Goal: Information Seeking & Learning: Compare options

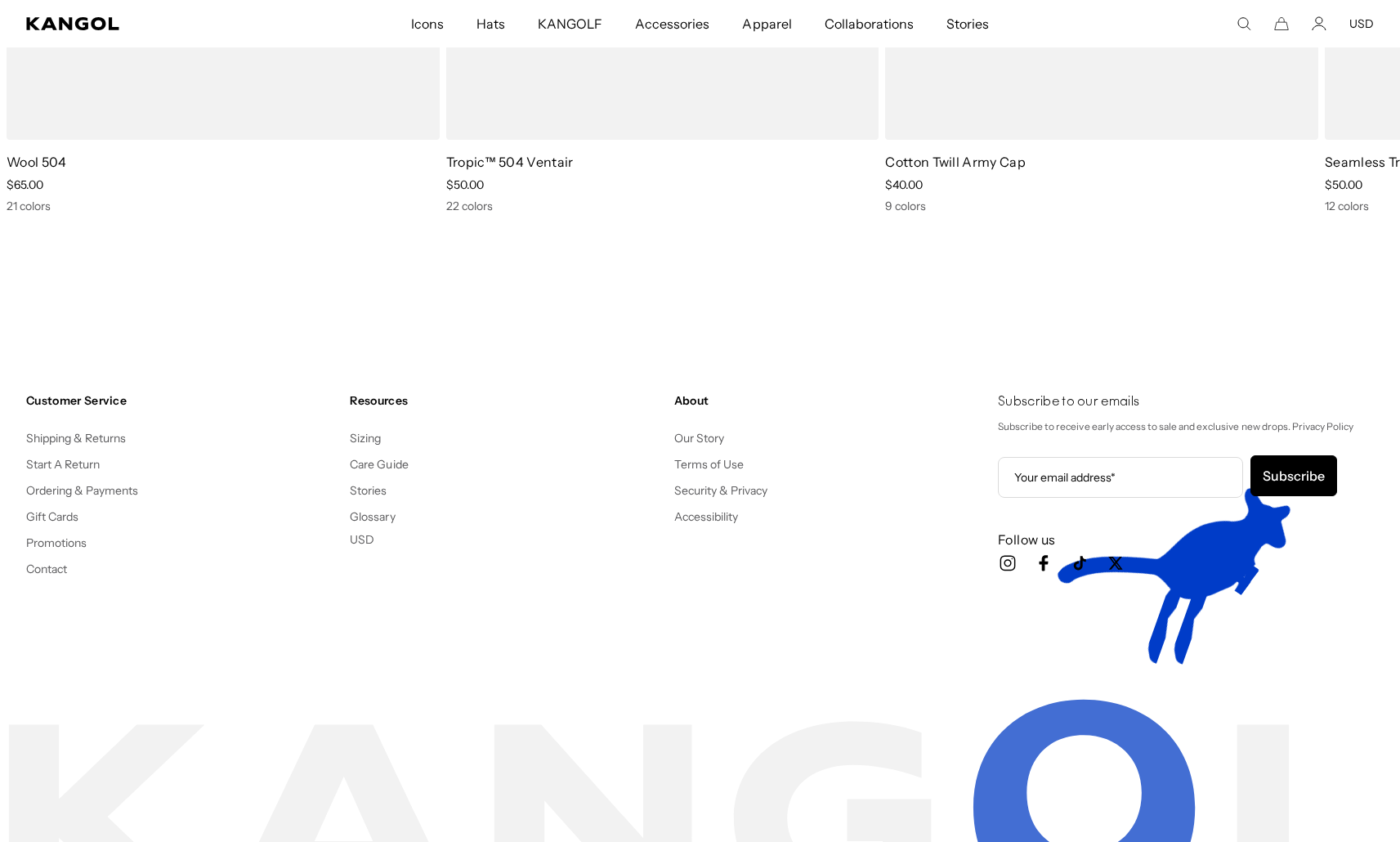
scroll to position [0, 337]
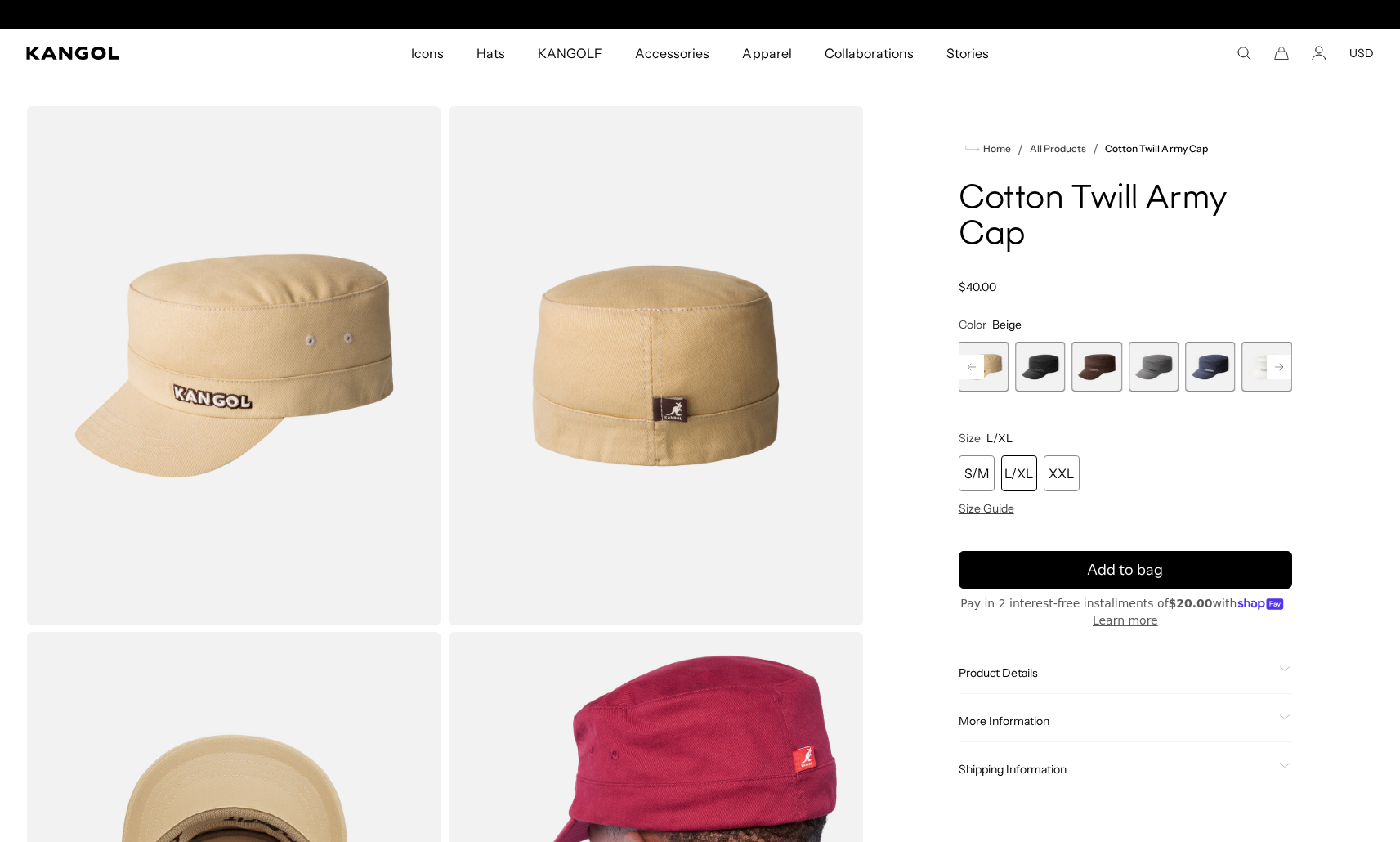
scroll to position [0, 337]
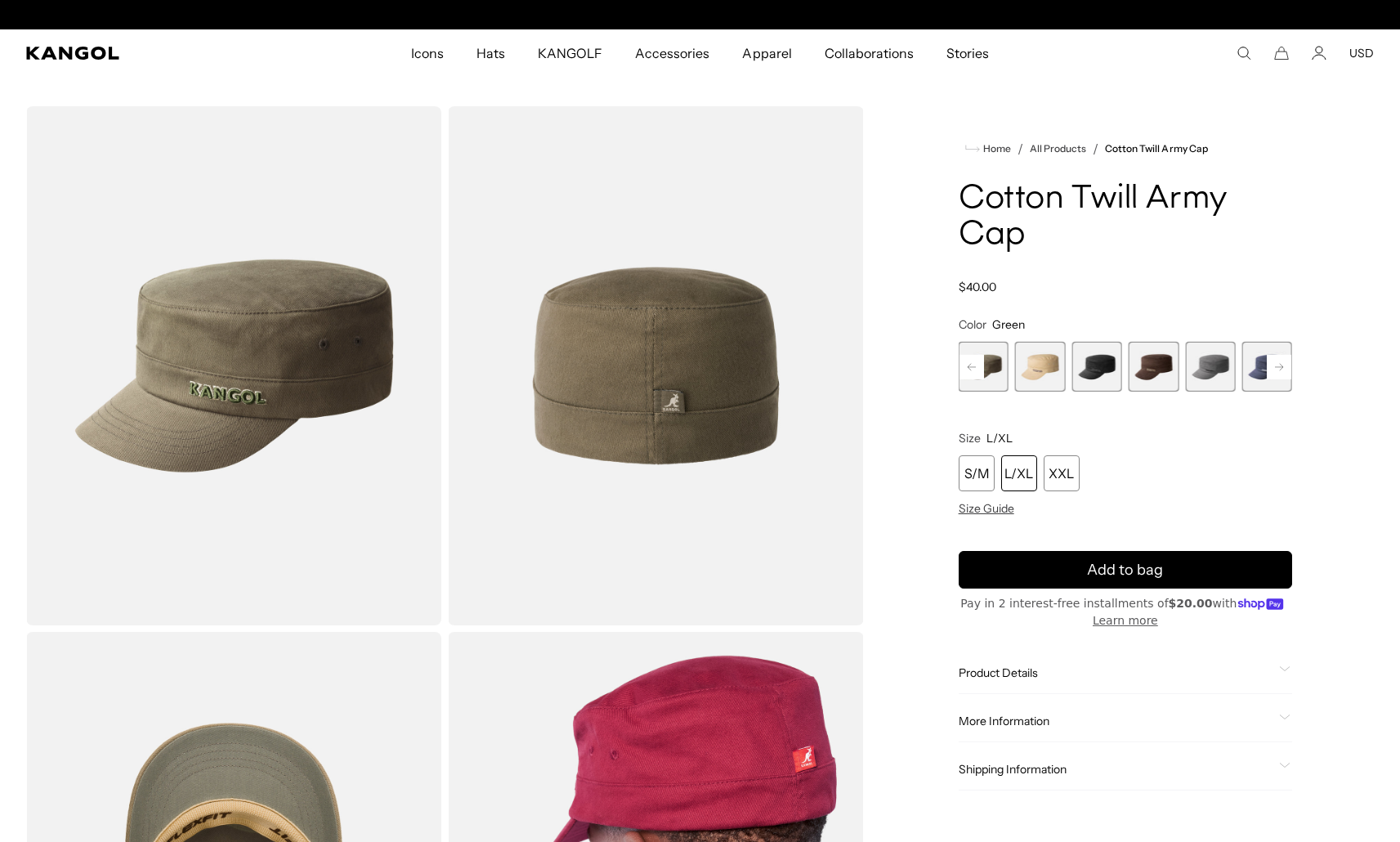
scroll to position [0, 337]
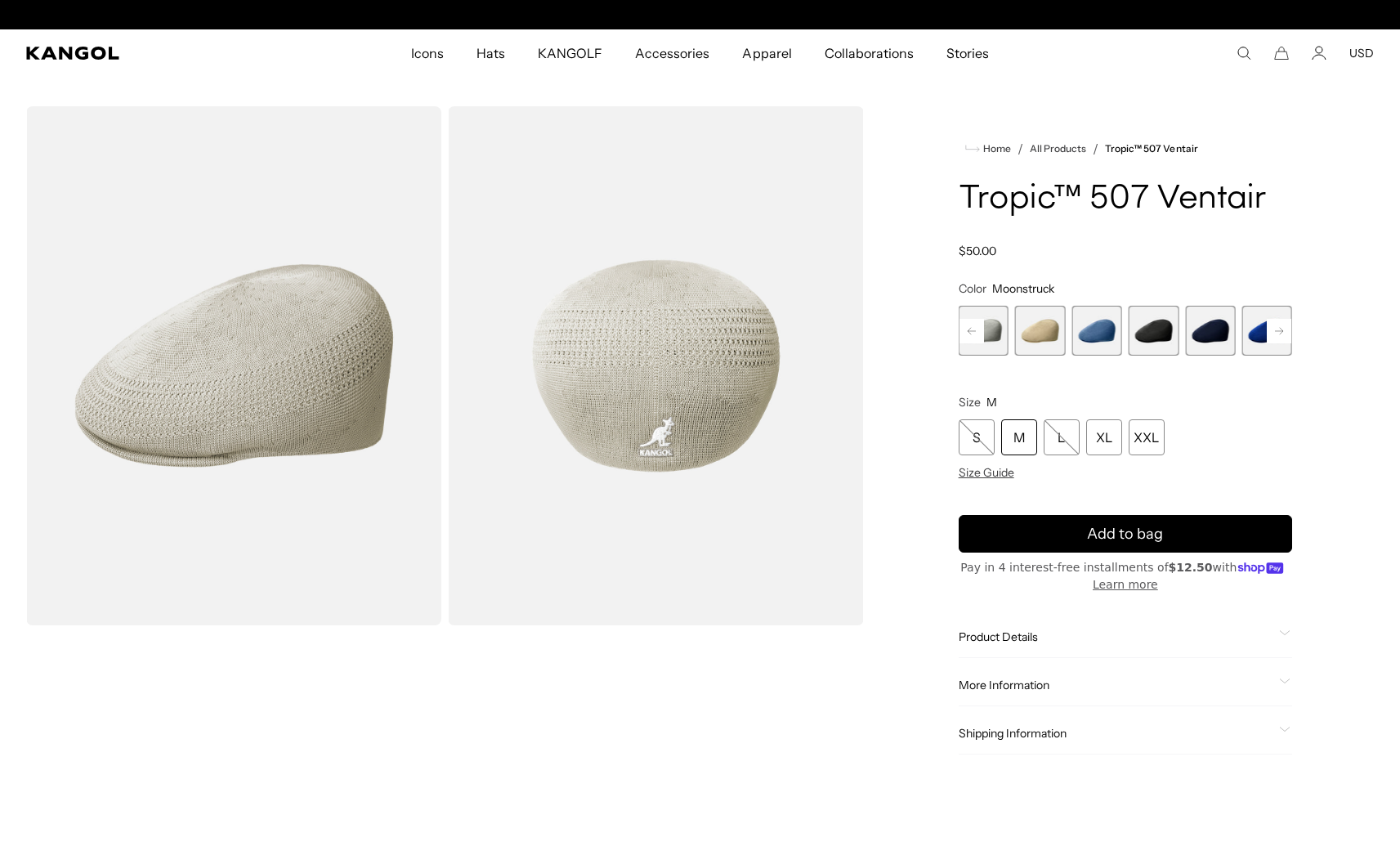
scroll to position [0, 337]
